Goal: Task Accomplishment & Management: Use online tool/utility

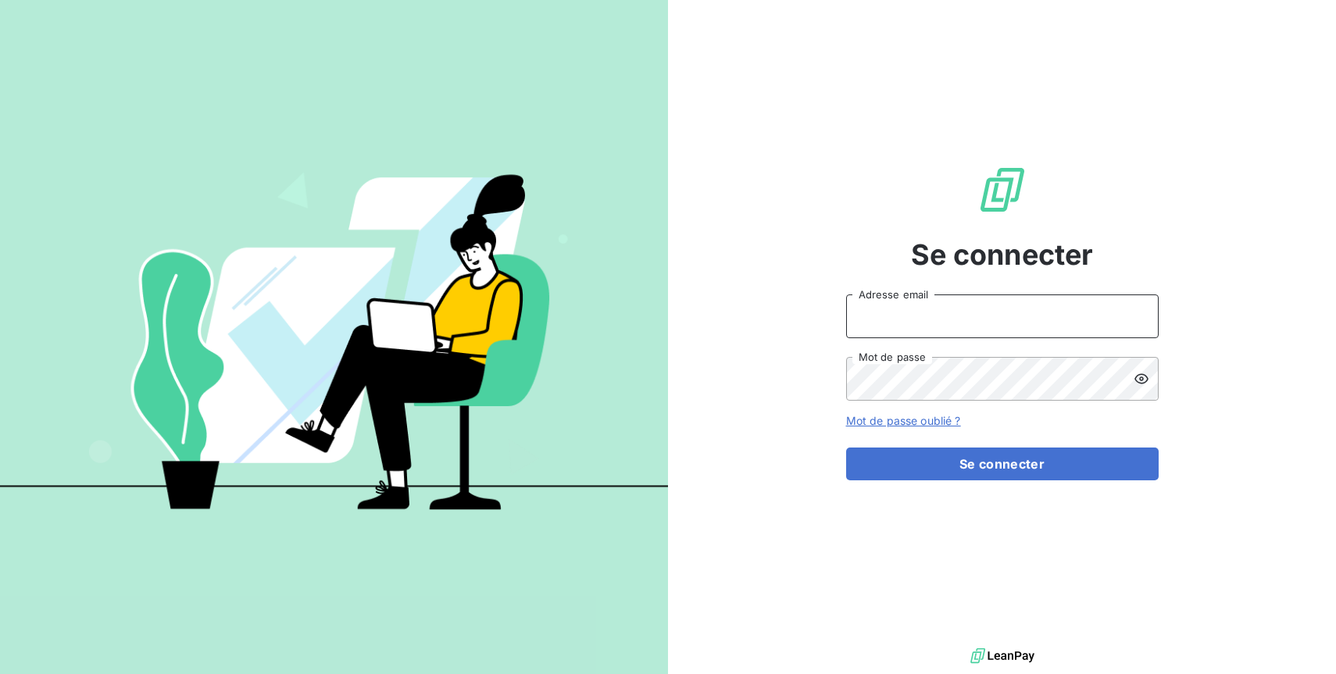
click at [1005, 316] on input "Adresse email" at bounding box center [1002, 316] width 312 height 44
type input "[EMAIL_ADDRESS][DOMAIN_NAME]"
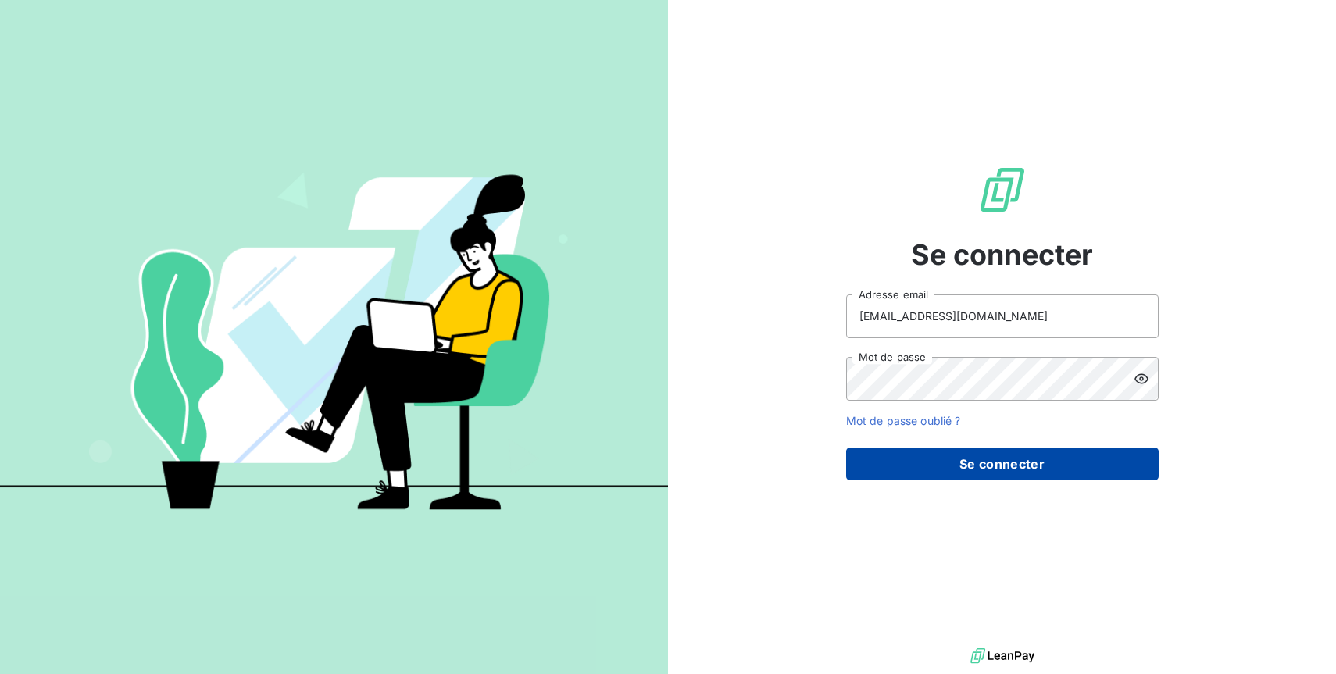
click at [1052, 455] on button "Se connecter" at bounding box center [1002, 464] width 312 height 33
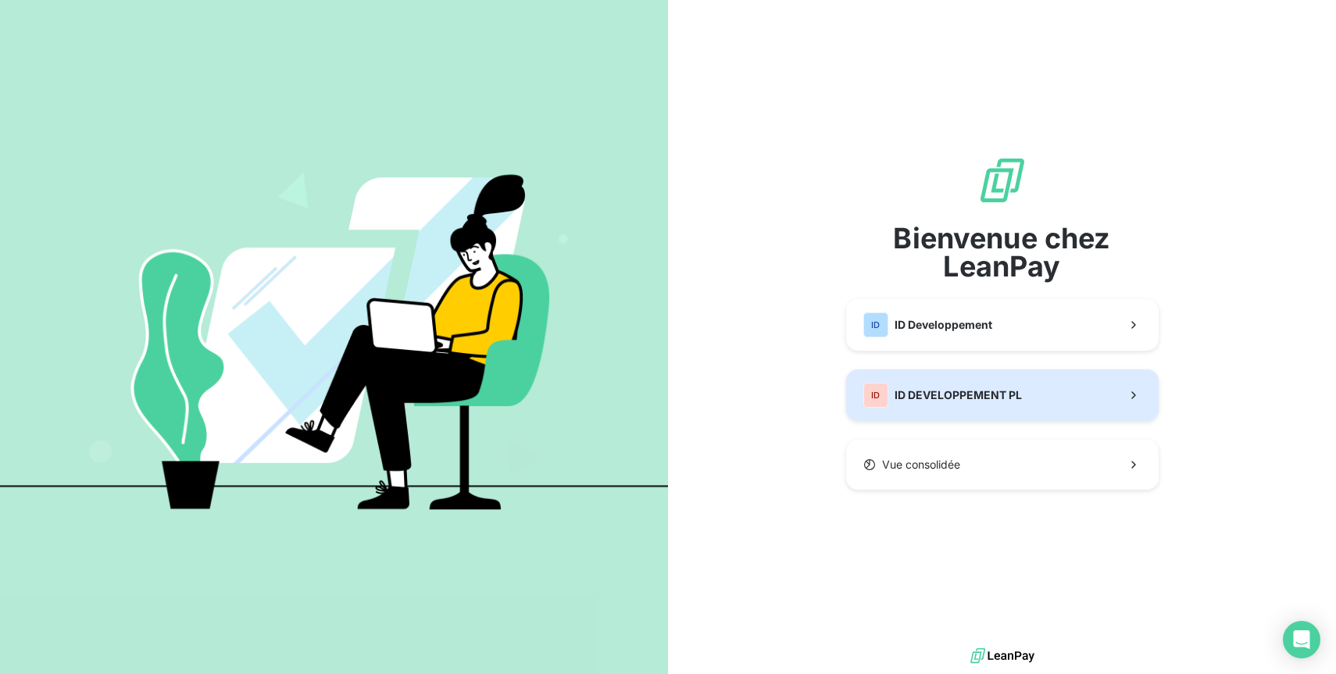
click at [1045, 396] on button "ID ID DEVELOPPEMENT PL" at bounding box center [1002, 395] width 312 height 52
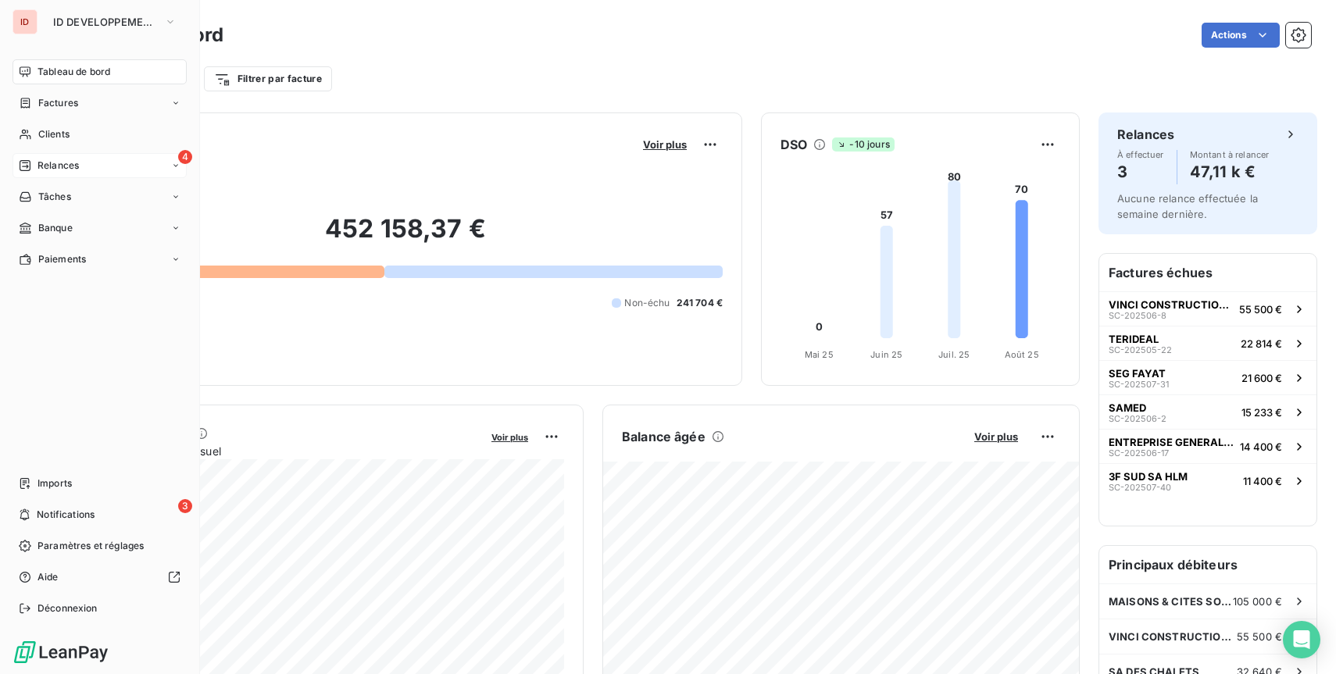
click at [41, 164] on span "Relances" at bounding box center [57, 166] width 41 height 14
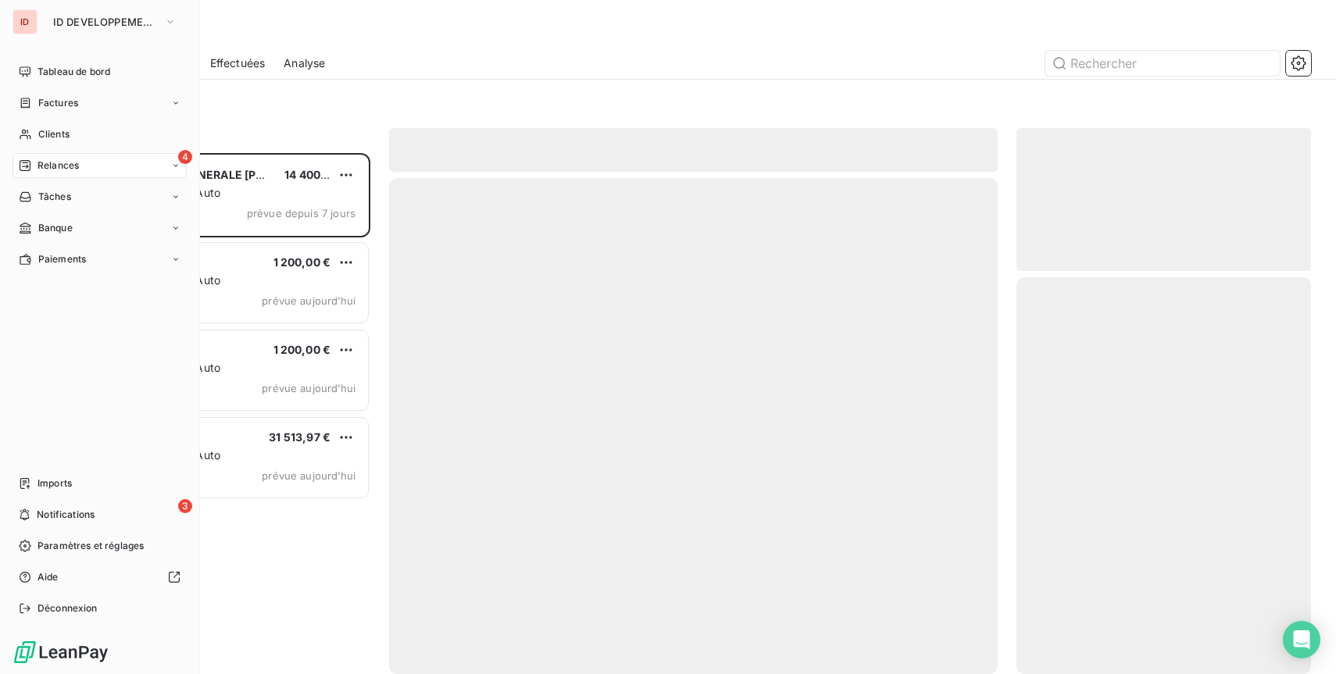
scroll to position [521, 294]
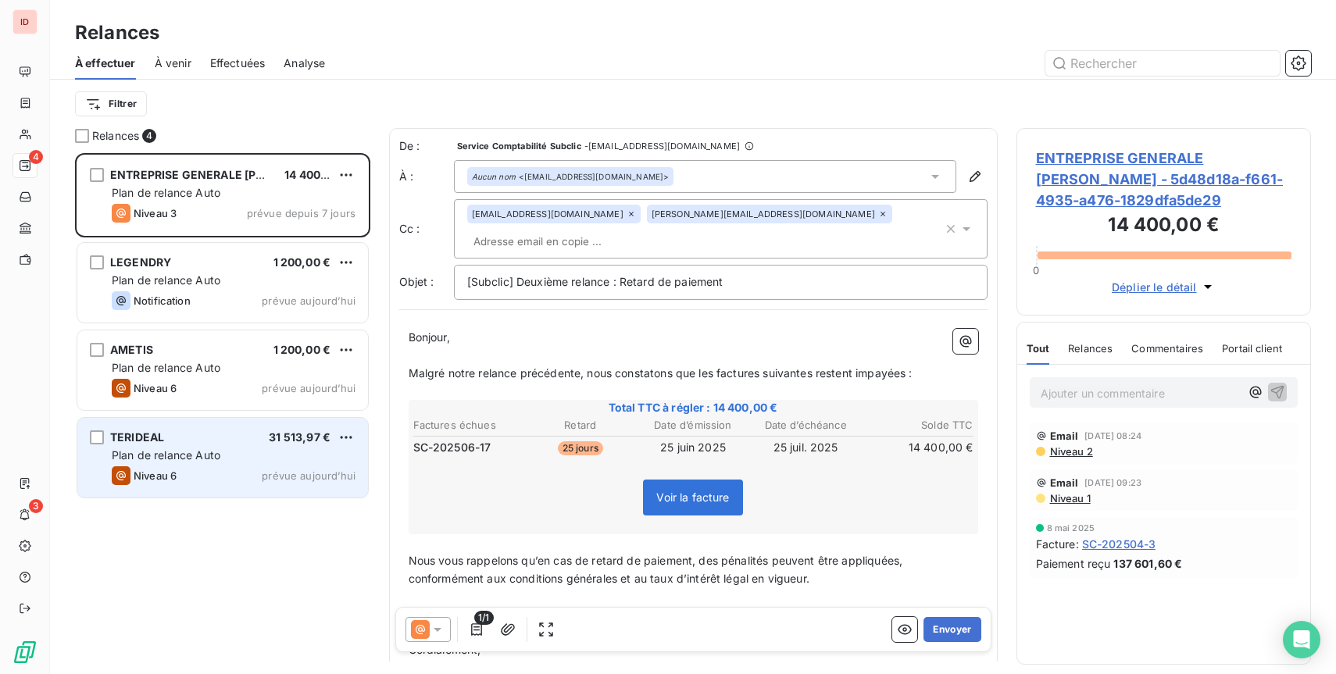
click at [239, 439] on div "TERIDEAL 31 513,97 €" at bounding box center [234, 437] width 244 height 14
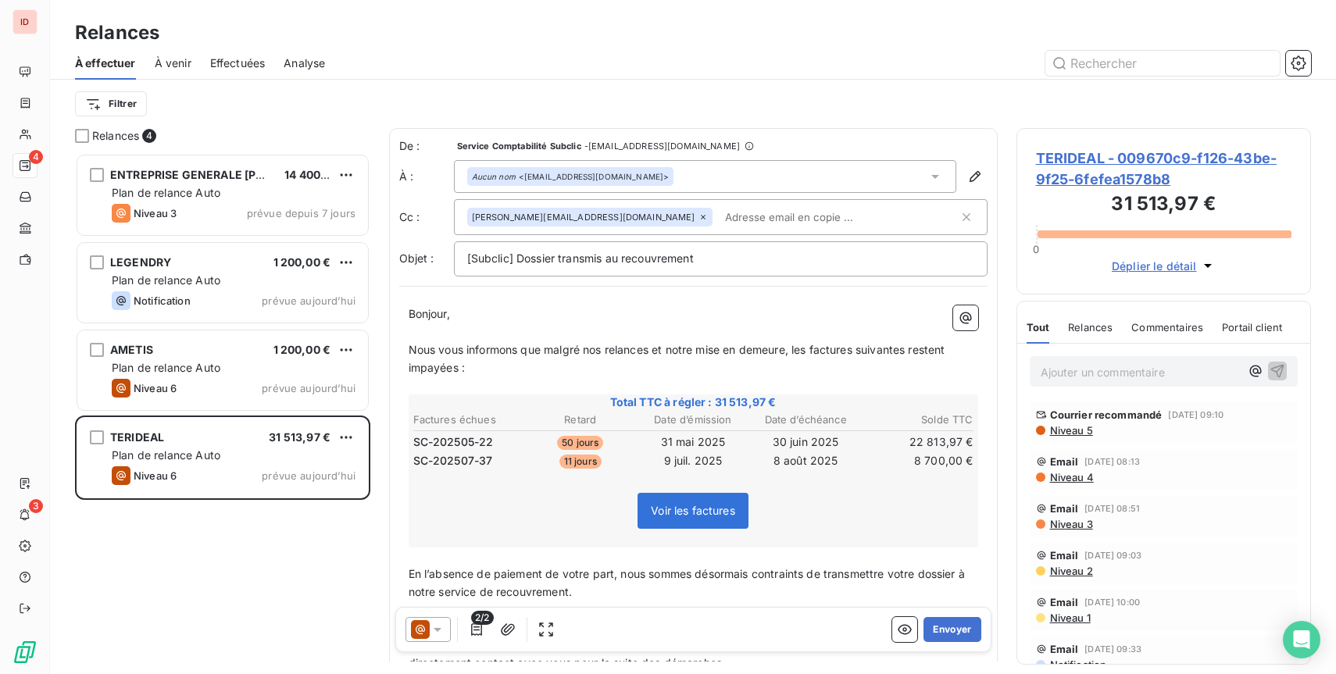
click at [719, 215] on input "text" at bounding box center [809, 216] width 180 height 23
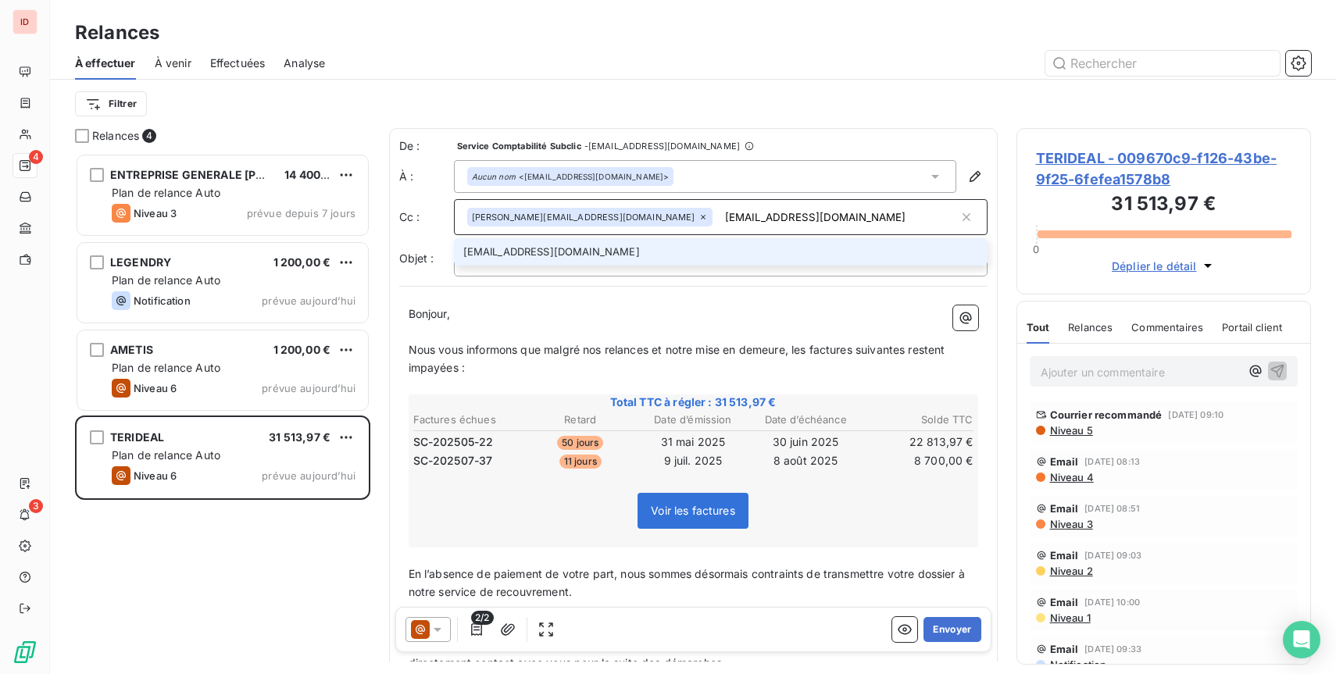
type input "g.dechefdebien@subclic.com"
click at [598, 249] on li "g.dechefdebien@subclic.com" at bounding box center [720, 251] width 533 height 27
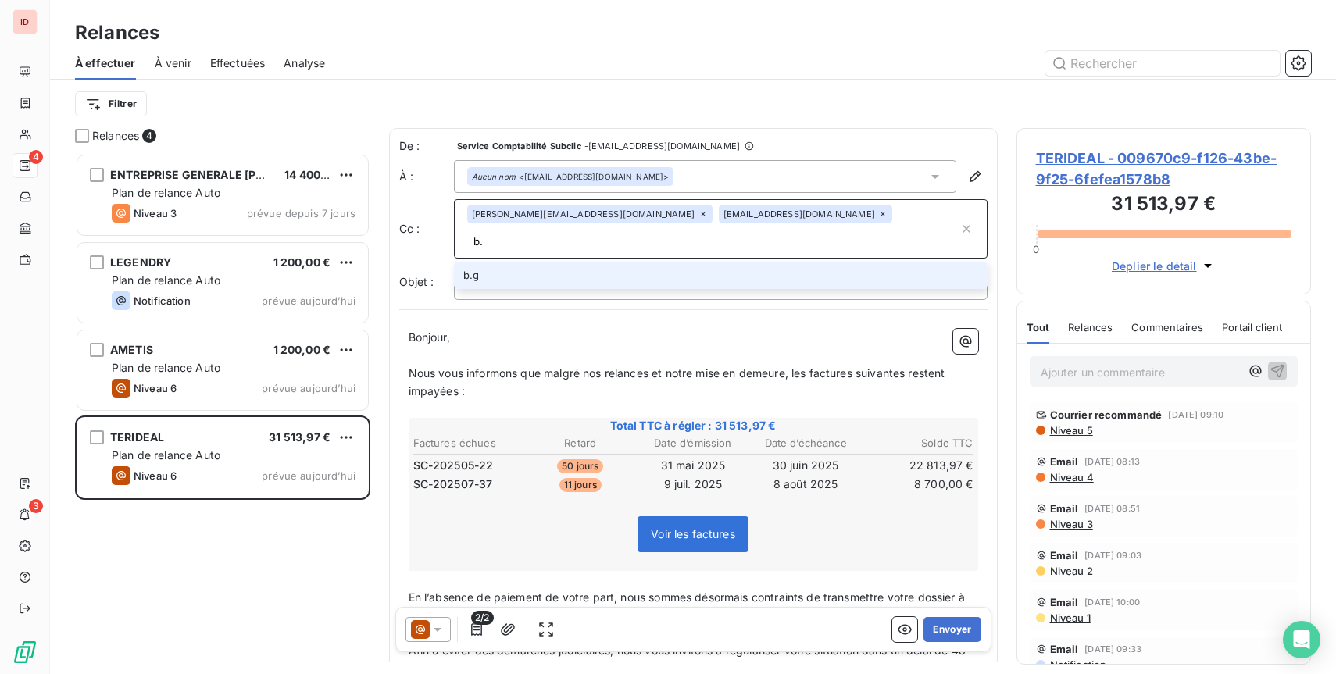
type input "b"
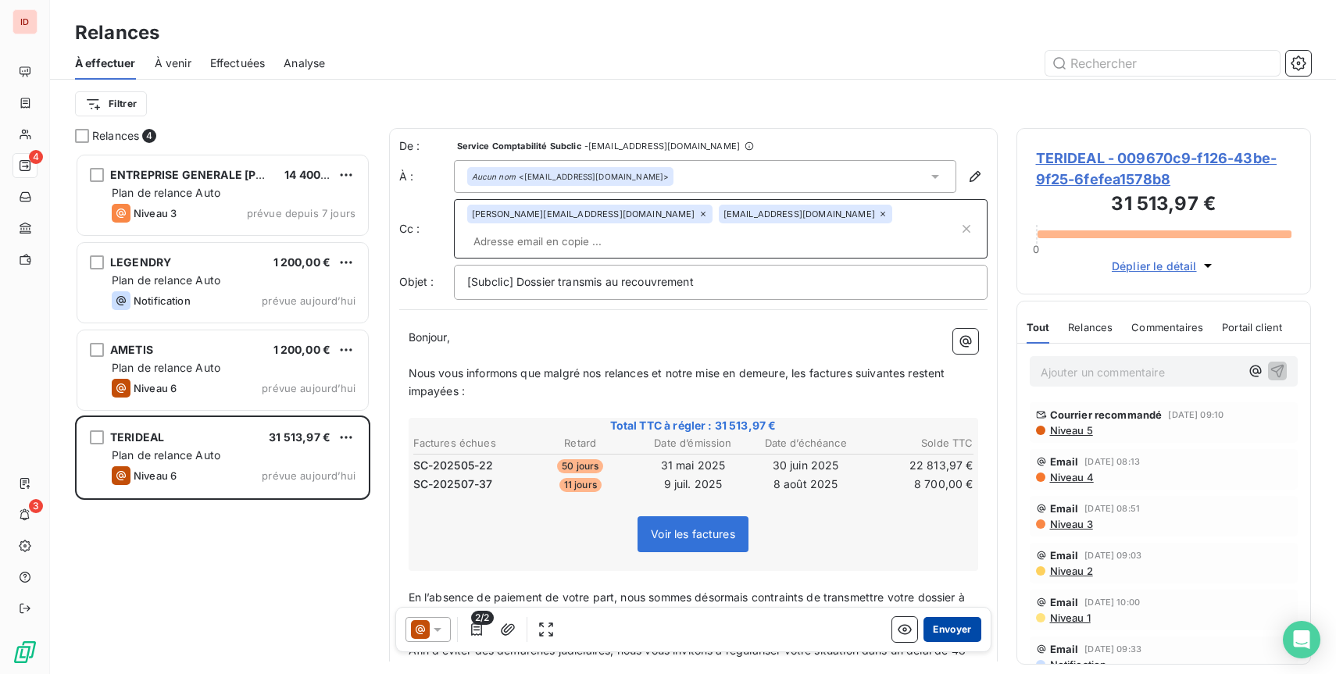
click at [956, 631] on button "Envoyer" at bounding box center [951, 629] width 57 height 25
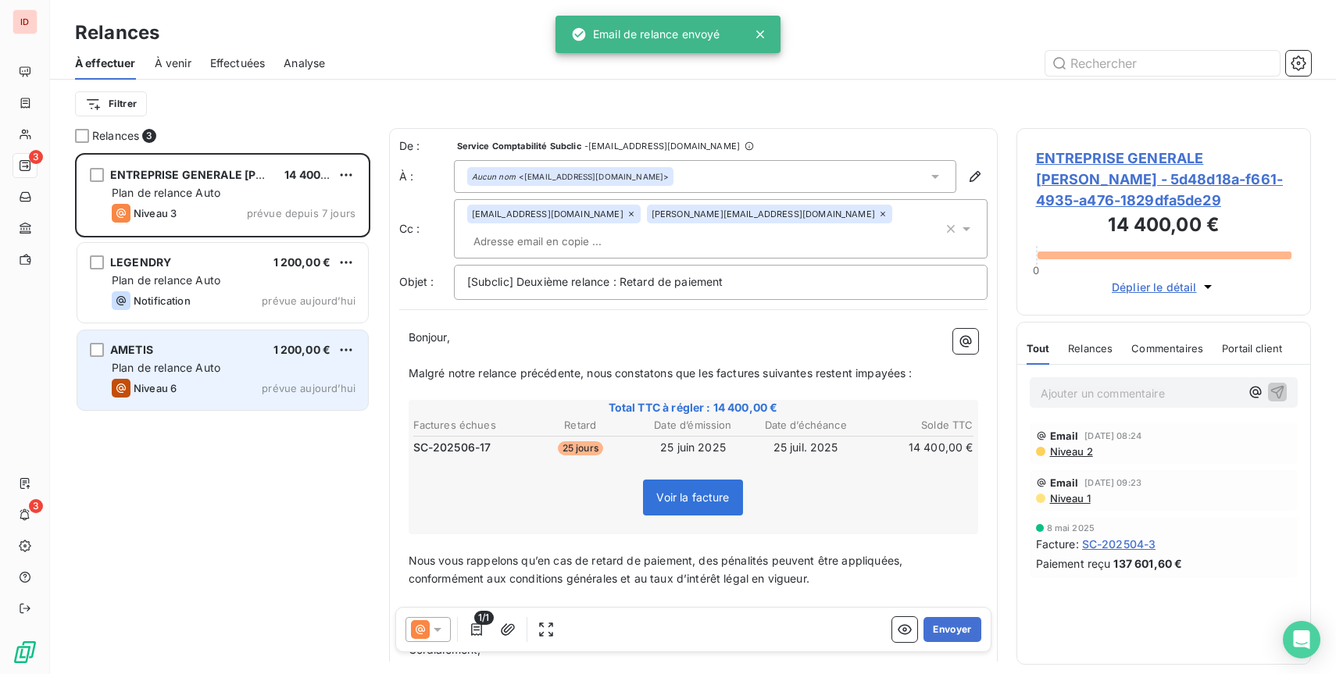
click at [259, 375] on div "Plan de relance Auto" at bounding box center [234, 368] width 244 height 16
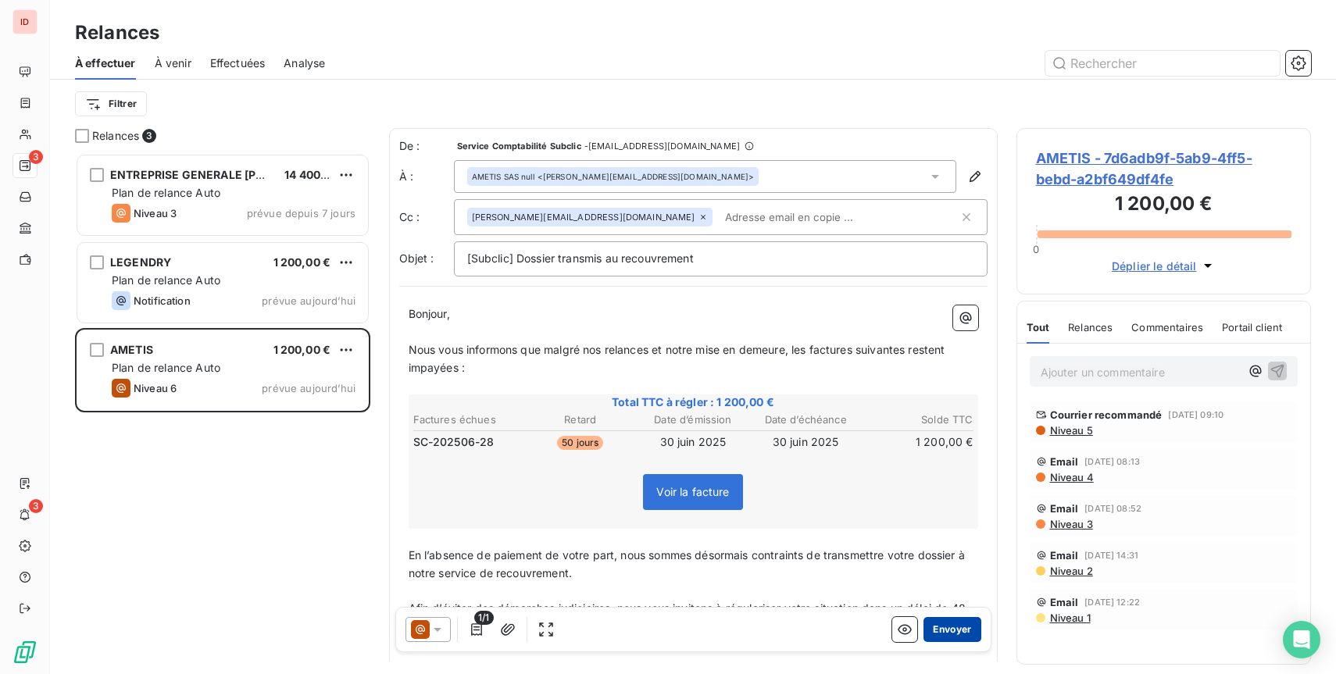
click at [943, 628] on button "Envoyer" at bounding box center [951, 629] width 57 height 25
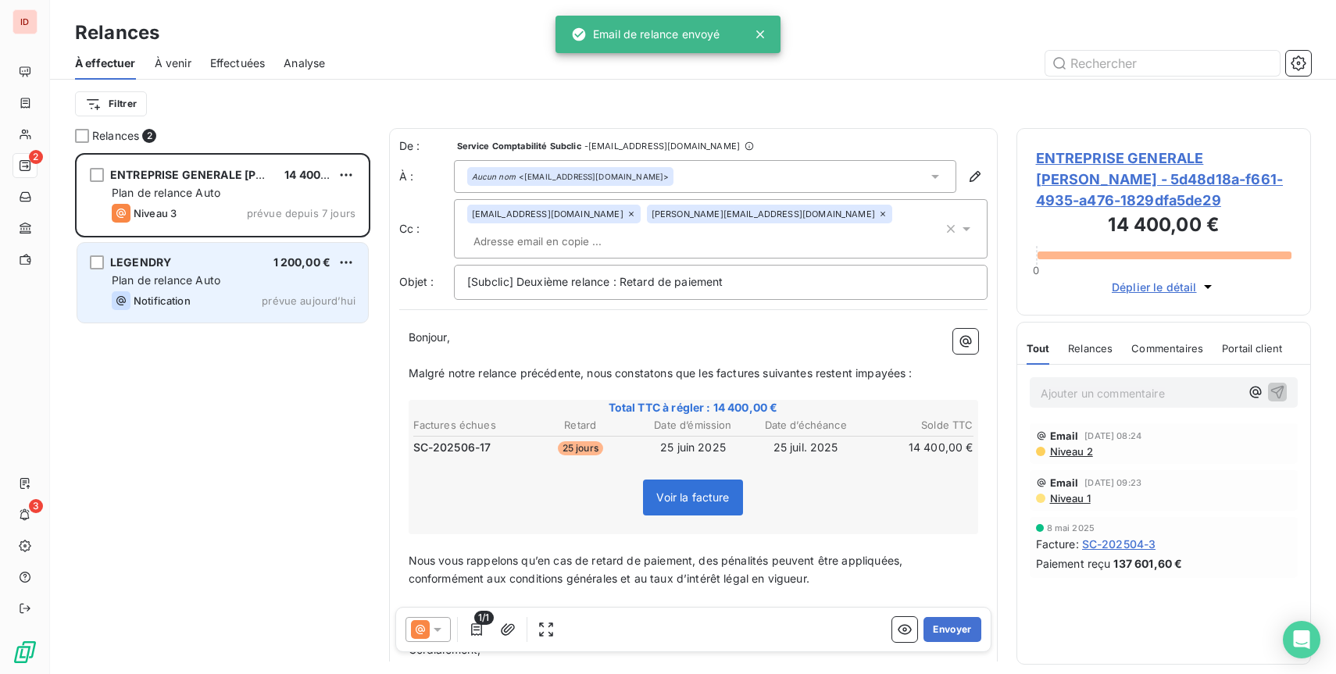
click at [240, 268] on div "LEGENDRY 1 200,00 €" at bounding box center [234, 262] width 244 height 14
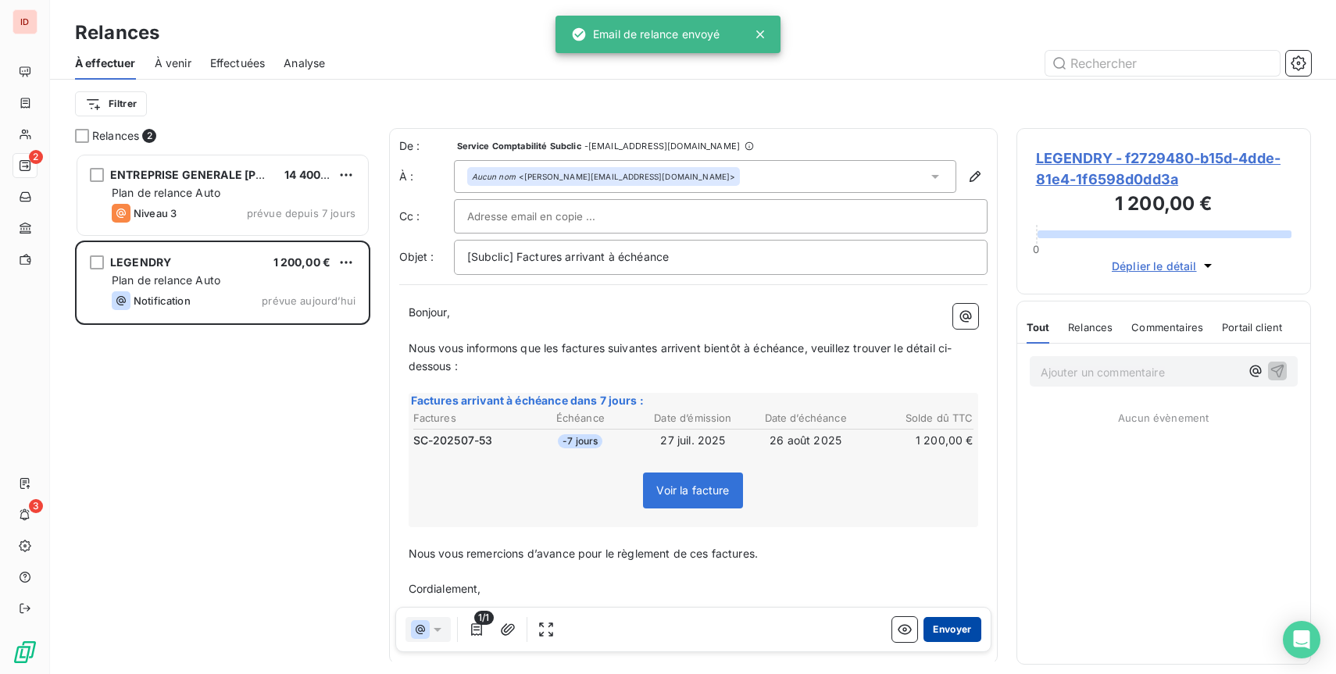
scroll to position [521, 294]
click at [961, 631] on button "Envoyer" at bounding box center [951, 629] width 57 height 25
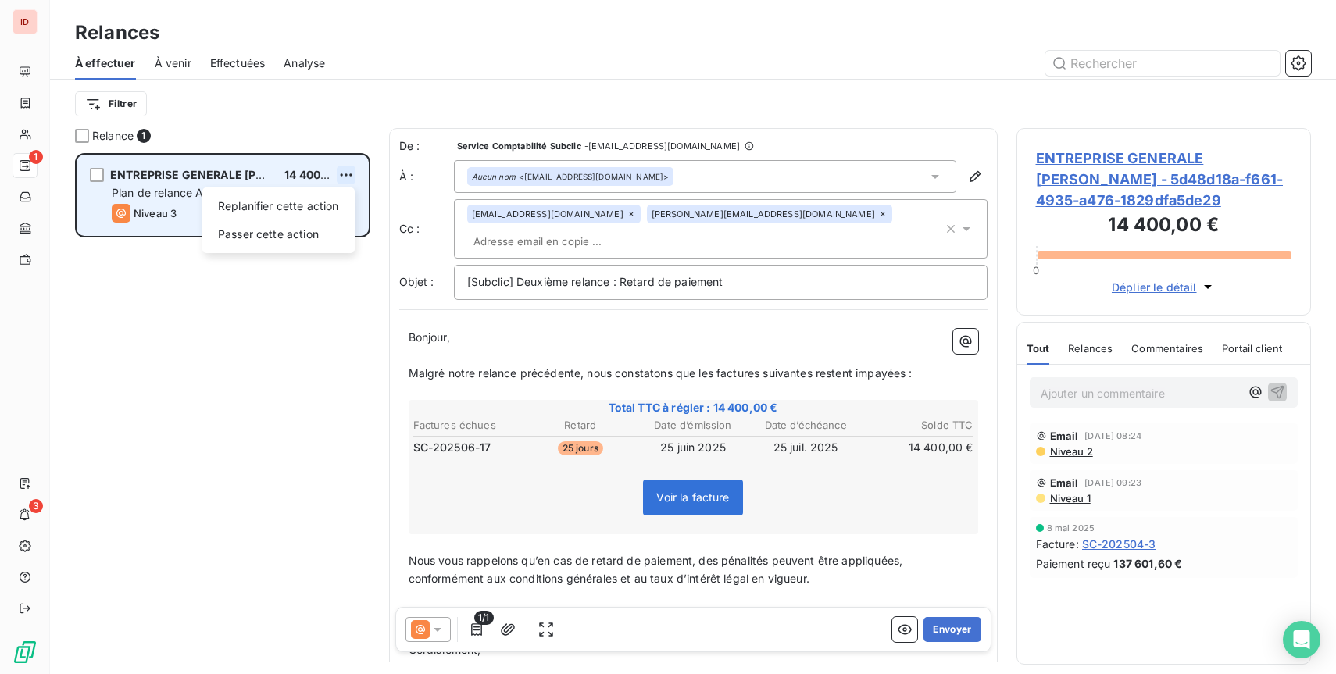
click at [347, 175] on html "ID 1 3 Relances À effectuer À venir Effectuées Analyse Filtrer Relance 1 ENTREP…" at bounding box center [668, 337] width 1336 height 674
